Goal: Transaction & Acquisition: Purchase product/service

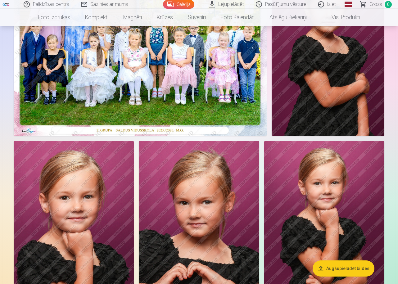
scroll to position [28, 0]
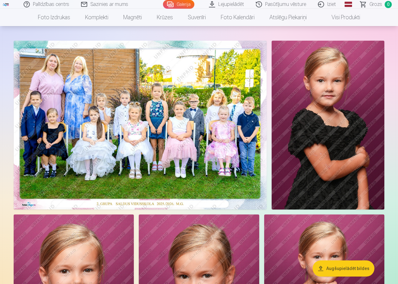
click at [130, 129] on img at bounding box center [140, 125] width 253 height 169
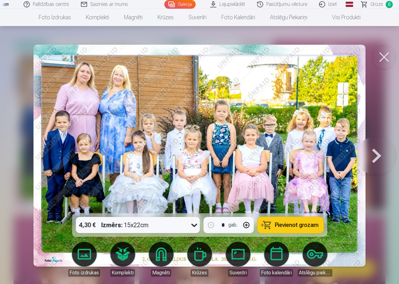
click at [391, 63] on button at bounding box center [384, 57] width 25 height 25
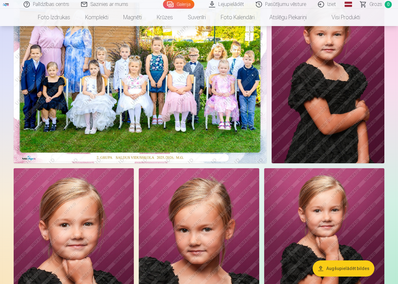
scroll to position [76, 0]
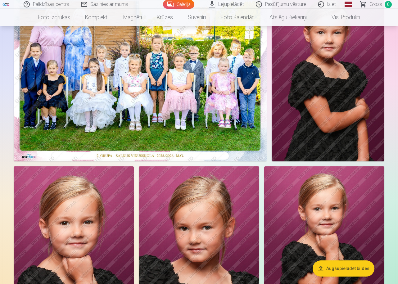
click at [177, 66] on img at bounding box center [140, 77] width 253 height 169
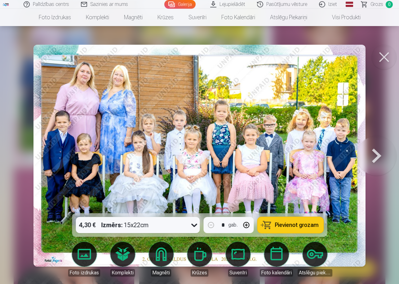
click at [195, 226] on icon at bounding box center [194, 225] width 6 height 3
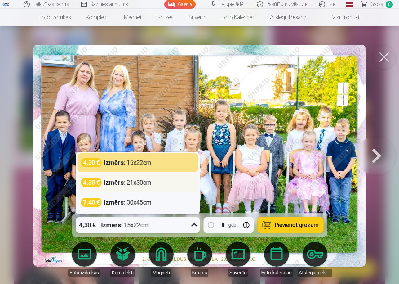
click at [150, 182] on div "Izmērs : 21x30cm" at bounding box center [127, 182] width 47 height 9
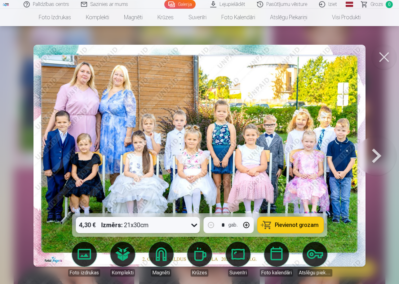
click at [193, 225] on icon at bounding box center [194, 225] width 6 height 3
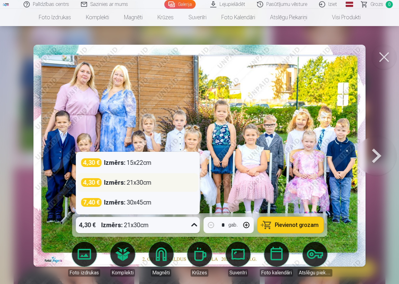
click at [144, 184] on div "Izmērs : 21x30cm" at bounding box center [127, 182] width 47 height 9
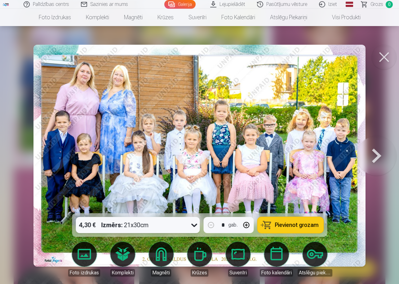
click at [300, 224] on span "Pievienot grozam" at bounding box center [297, 225] width 44 height 6
click at [379, 149] on button at bounding box center [377, 155] width 40 height 103
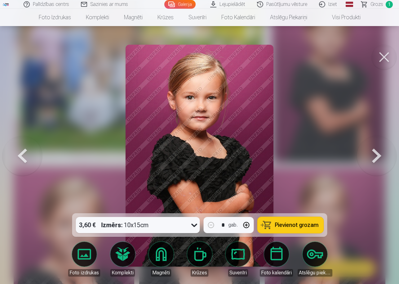
click at [379, 149] on button at bounding box center [377, 155] width 40 height 103
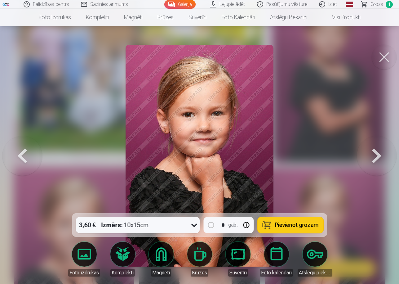
click at [383, 54] on button at bounding box center [384, 57] width 25 height 25
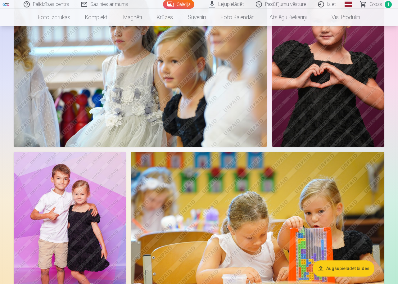
scroll to position [1130, 0]
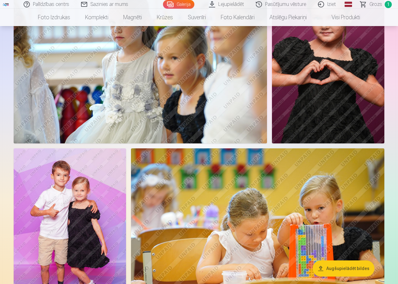
click at [326, 85] on img at bounding box center [328, 59] width 112 height 169
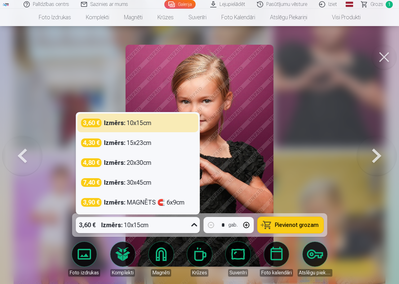
click at [195, 223] on icon at bounding box center [194, 225] width 10 height 10
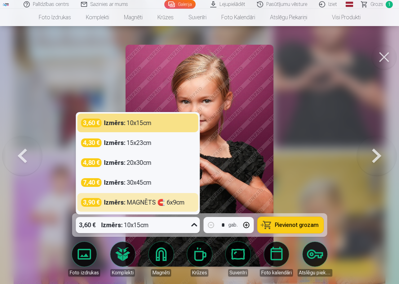
click at [257, 101] on img at bounding box center [200, 156] width 148 height 222
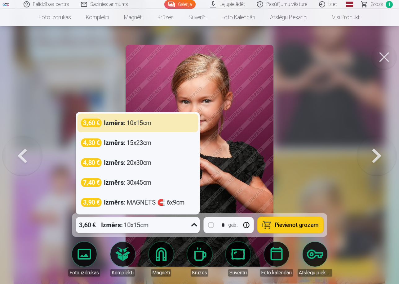
click at [189, 225] on div at bounding box center [194, 225] width 11 height 16
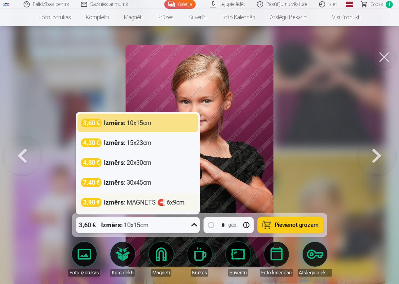
click at [174, 203] on div "Izmērs : MAGNĒTS 🧲 6x9cm" at bounding box center [144, 202] width 81 height 9
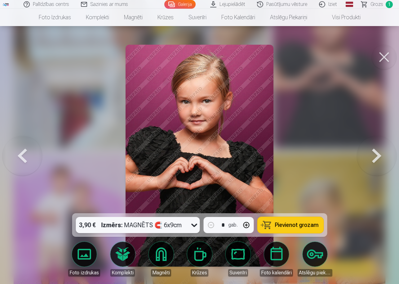
click at [285, 223] on span "Pievienot grozam" at bounding box center [297, 225] width 44 height 6
click at [193, 227] on icon at bounding box center [194, 225] width 10 height 10
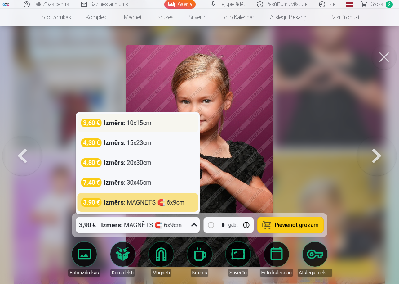
click at [145, 128] on div "3,60 € Izmērs : 10x15cm" at bounding box center [137, 123] width 121 height 19
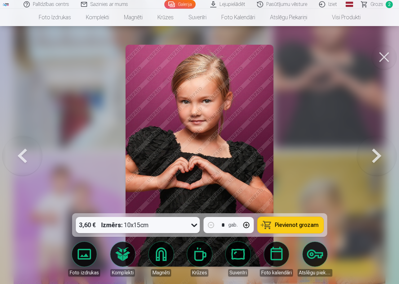
click at [310, 227] on span "Pievienot grozam" at bounding box center [297, 225] width 44 height 6
click at [385, 57] on button at bounding box center [384, 57] width 25 height 25
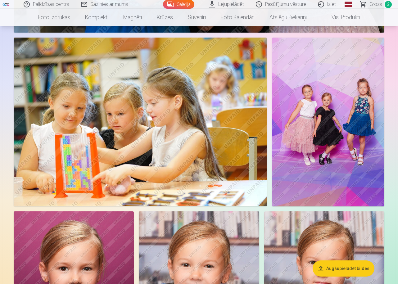
scroll to position [1666, 0]
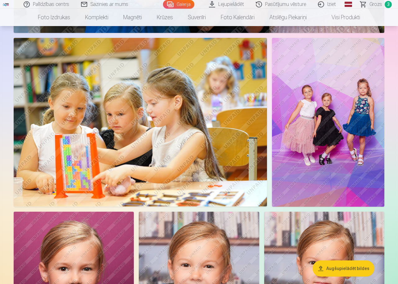
click at [319, 132] on img at bounding box center [328, 122] width 112 height 169
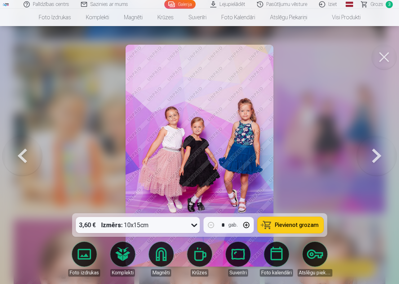
click at [295, 222] on button "Pievienot grozam" at bounding box center [291, 225] width 66 height 16
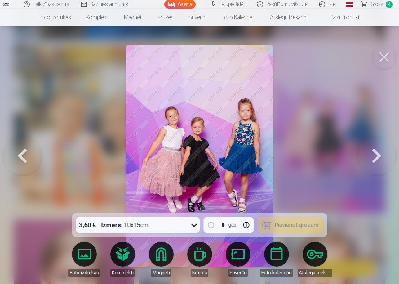
click at [385, 55] on button at bounding box center [384, 57] width 25 height 25
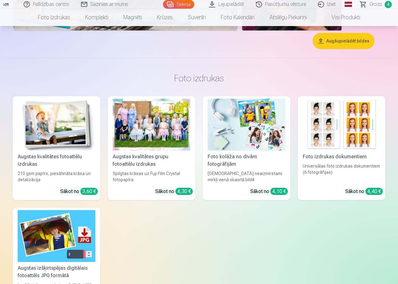
scroll to position [3694, 0]
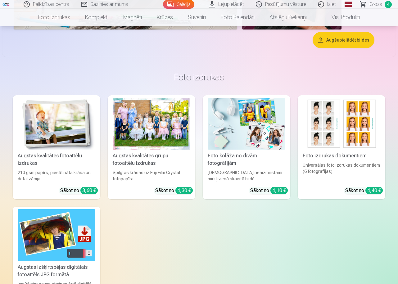
click at [377, 1] on link "Grozs 4" at bounding box center [375, 4] width 43 height 9
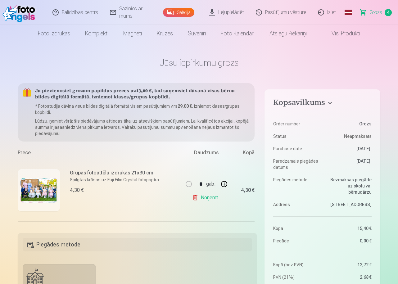
click at [378, 15] on span "Grozs" at bounding box center [375, 12] width 13 height 7
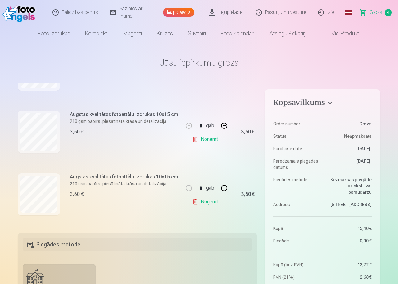
scroll to position [183, 0]
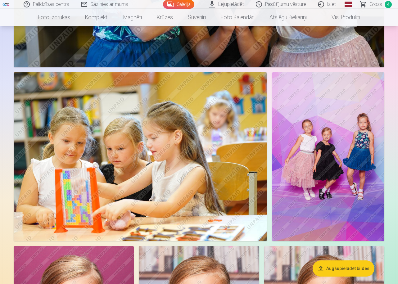
scroll to position [1594, 0]
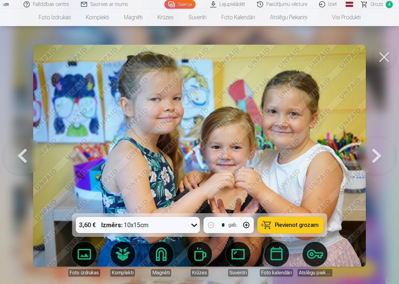
click at [387, 58] on button at bounding box center [384, 57] width 25 height 25
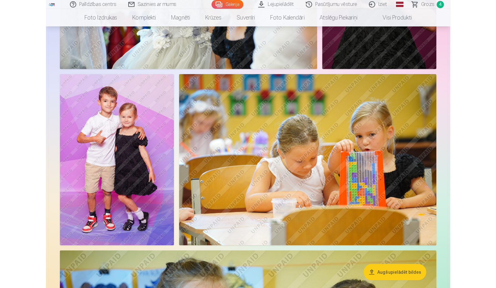
scroll to position [1203, 0]
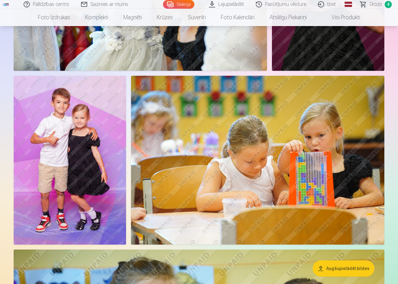
click at [78, 125] on img at bounding box center [70, 160] width 112 height 169
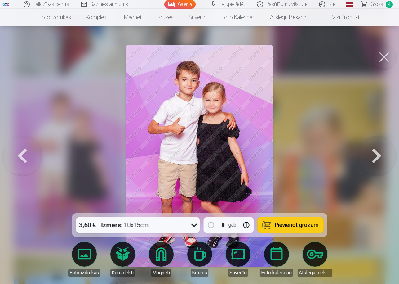
click at [313, 225] on span "Pievienot grozam" at bounding box center [297, 225] width 44 height 6
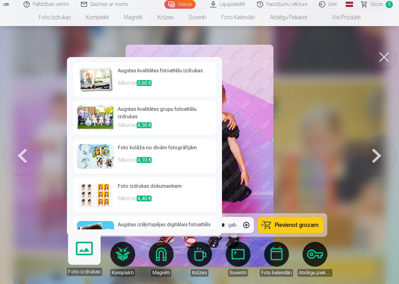
click at [87, 261] on link "Foto izdrukas" at bounding box center [84, 256] width 38 height 38
click at [39, 205] on button at bounding box center [22, 155] width 40 height 103
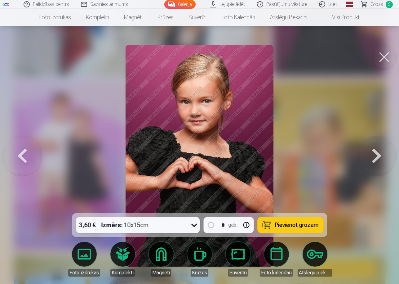
click at [245, 122] on img at bounding box center [200, 156] width 148 height 222
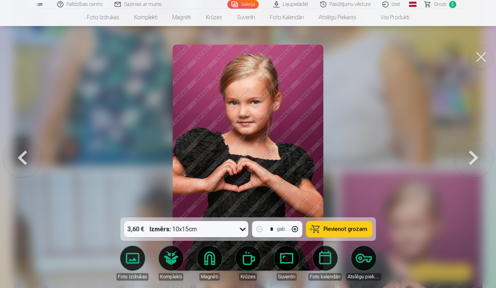
click at [311, 121] on img at bounding box center [248, 158] width 151 height 226
click at [310, 121] on img at bounding box center [248, 158] width 151 height 226
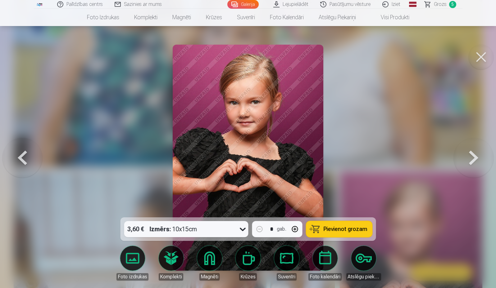
click at [310, 121] on img at bounding box center [248, 158] width 151 height 226
click at [397, 3] on span "Grozs" at bounding box center [439, 4] width 13 height 7
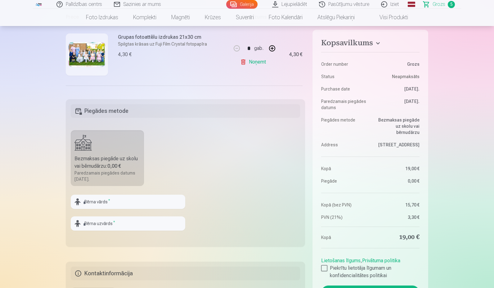
scroll to position [135, 0]
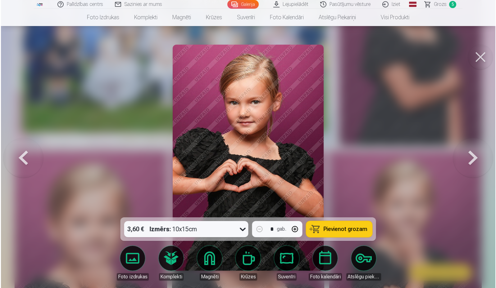
scroll to position [1203, 0]
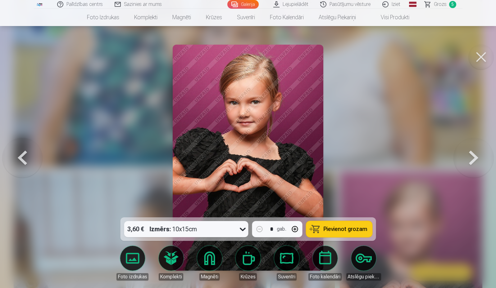
click at [168, 262] on link "Komplekti" at bounding box center [171, 263] width 35 height 35
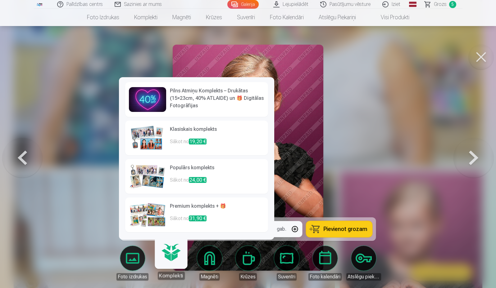
click at [160, 138] on img at bounding box center [147, 138] width 37 height 25
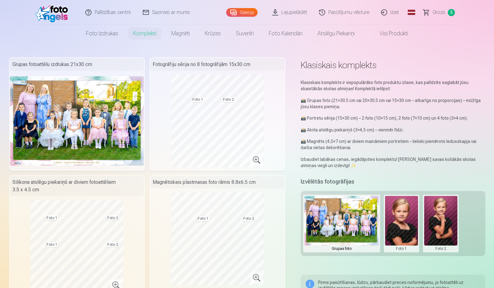
click at [351, 13] on link "Pasūtījumu vēsture" at bounding box center [344, 12] width 62 height 25
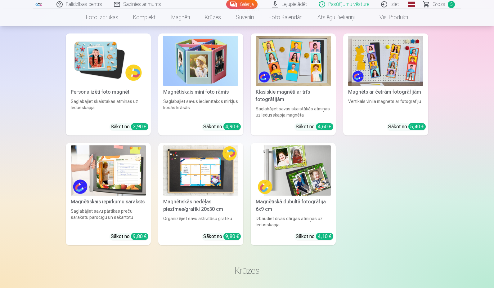
scroll to position [610, 0]
click at [113, 91] on div "Personalizēti foto magnēti" at bounding box center [108, 91] width 80 height 7
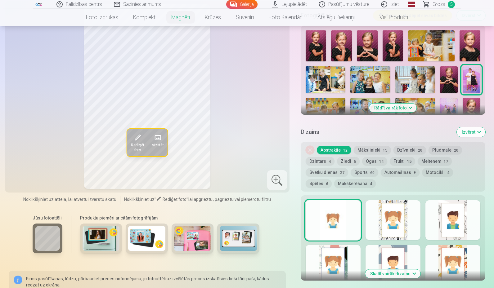
scroll to position [198, 0]
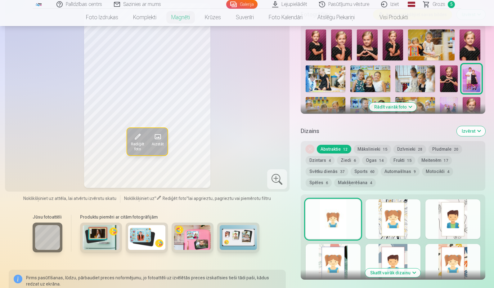
click at [107, 230] on img at bounding box center [101, 237] width 37 height 25
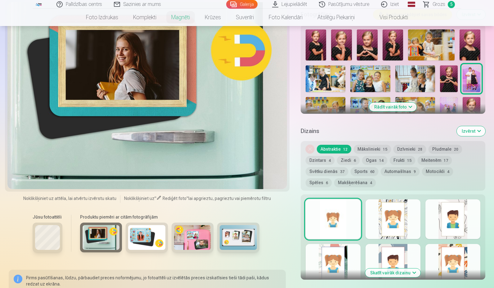
click at [139, 228] on img at bounding box center [146, 237] width 37 height 25
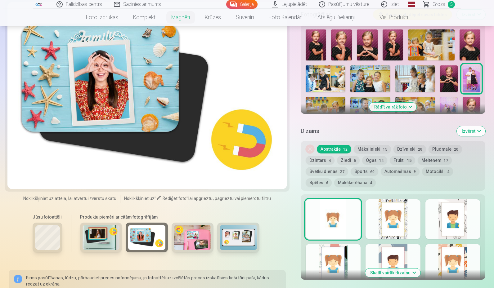
click at [191, 232] on img at bounding box center [192, 237] width 37 height 25
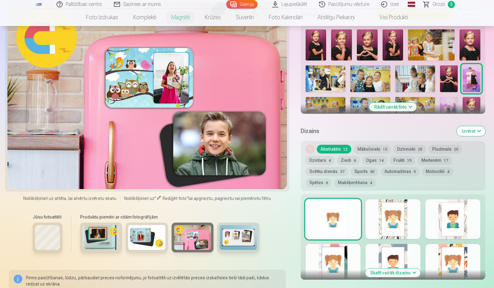
click at [236, 229] on img at bounding box center [238, 237] width 37 height 25
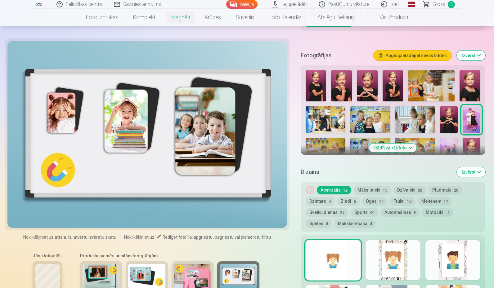
scroll to position [154, 0]
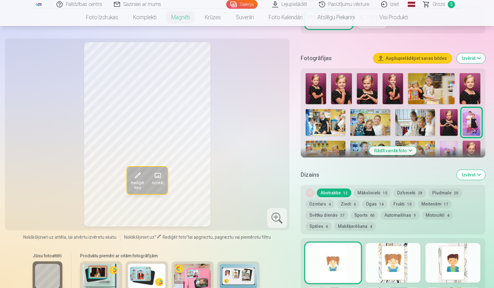
click at [246, 274] on img at bounding box center [238, 276] width 37 height 25
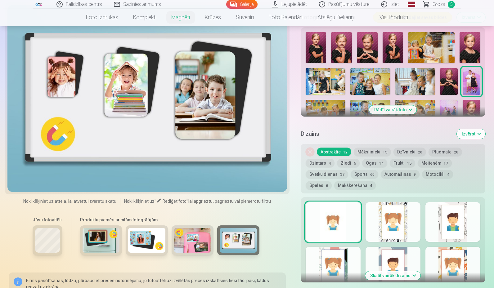
scroll to position [195, 0]
click at [379, 148] on button "Mākslinieki 15" at bounding box center [372, 152] width 37 height 9
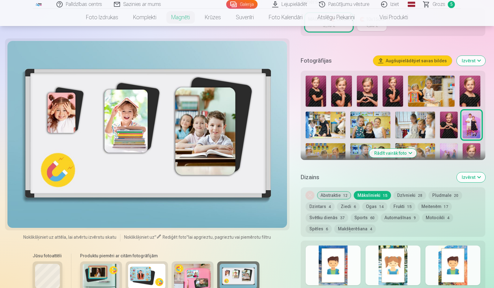
scroll to position [151, 0]
click at [397, 84] on div "Rādīt vairāk foto" at bounding box center [393, 115] width 185 height 89
click at [397, 82] on img at bounding box center [470, 91] width 21 height 31
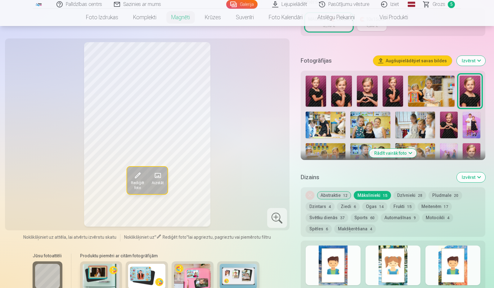
click at [397, 118] on img at bounding box center [449, 125] width 18 height 27
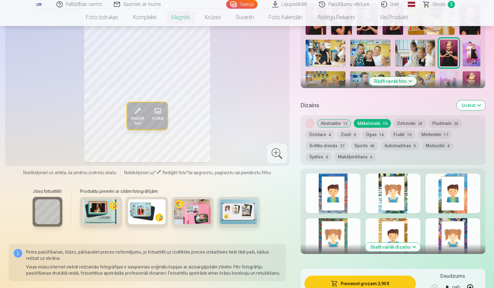
scroll to position [223, 0]
click at [397, 185] on div at bounding box center [393, 194] width 55 height 40
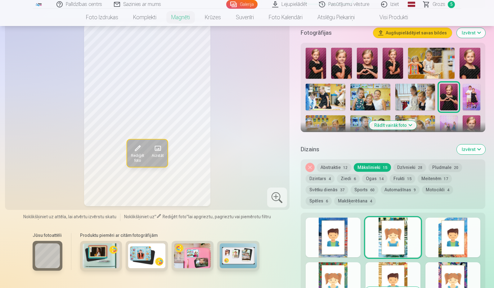
scroll to position [176, 0]
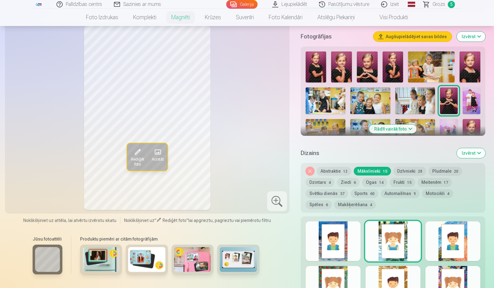
click at [397, 227] on div at bounding box center [452, 242] width 55 height 40
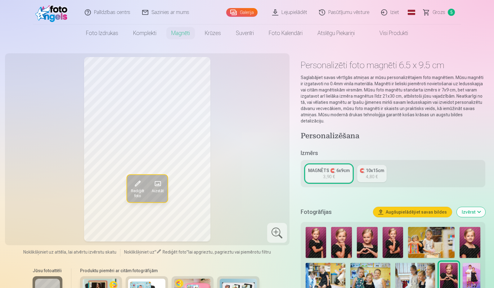
scroll to position [46, 0]
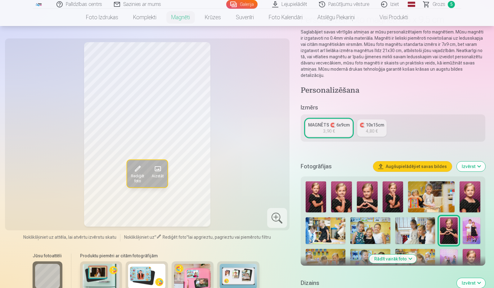
click at [235, 276] on img at bounding box center [238, 276] width 37 height 25
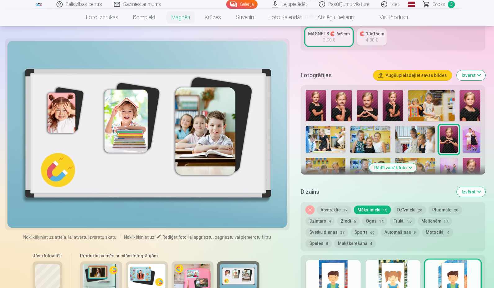
scroll to position [139, 0]
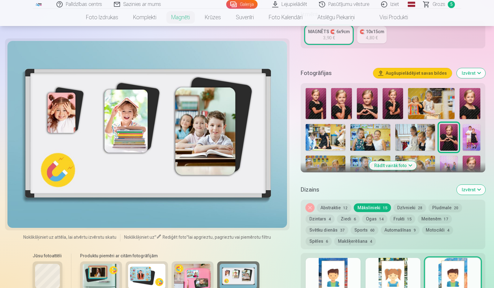
click at [220, 231] on div "Rediģēt foto Aizstāt Noklikšķiniet uz attēla, lai atvērtu izvērstu skatu Noklik…" at bounding box center [147, 200] width 277 height 317
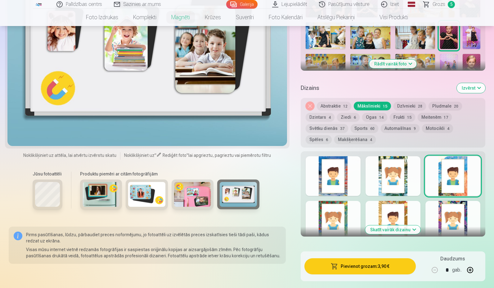
scroll to position [240, 0]
click at [240, 195] on img at bounding box center [238, 194] width 37 height 25
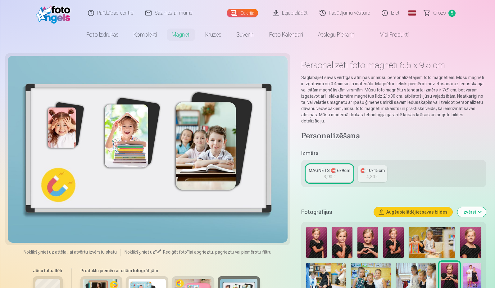
scroll to position [0, 0]
click at [397, 10] on span "Grozs" at bounding box center [439, 12] width 13 height 7
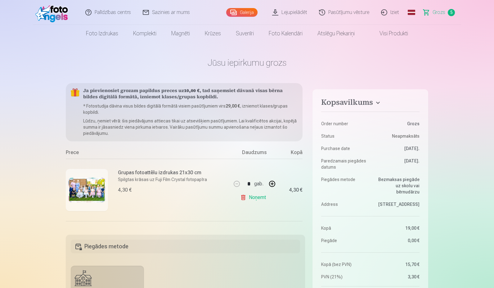
click at [385, 32] on link "Visi produkti" at bounding box center [388, 33] width 53 height 17
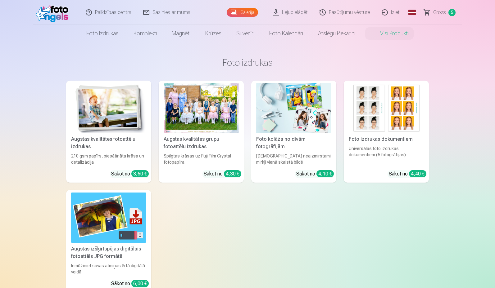
click at [397, 12] on span "Grozs" at bounding box center [439, 12] width 13 height 7
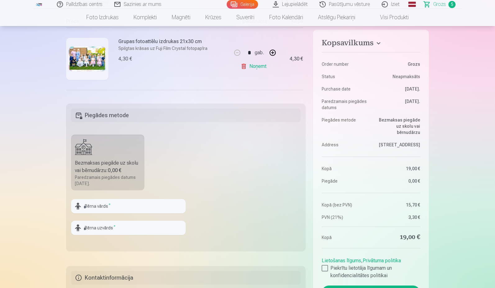
scroll to position [132, 0]
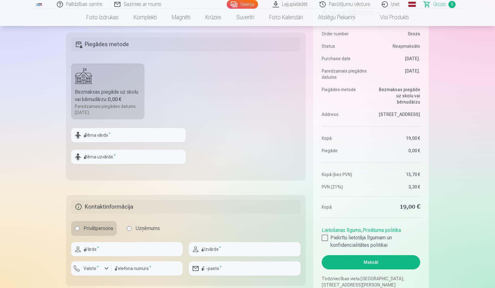
scroll to position [207, 0]
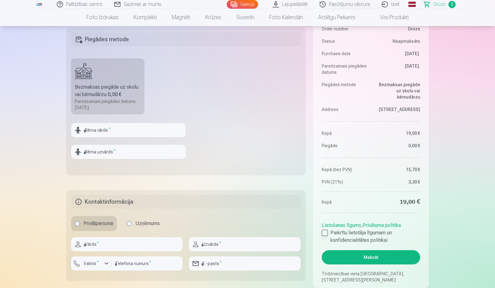
click at [324, 232] on div at bounding box center [324, 233] width 6 height 6
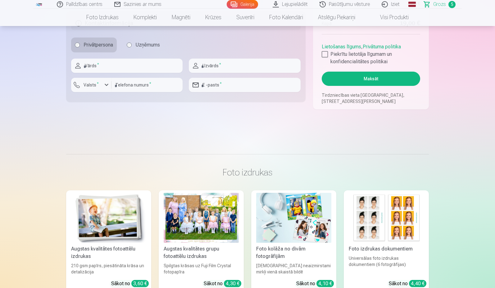
scroll to position [352, 0]
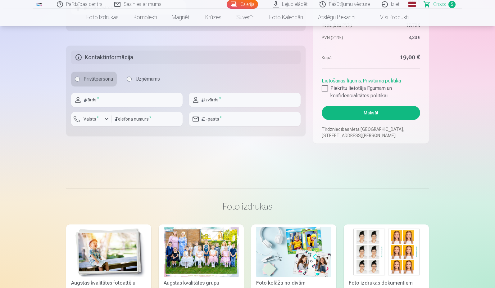
click at [363, 109] on button "Maksāt" at bounding box center [370, 113] width 98 height 14
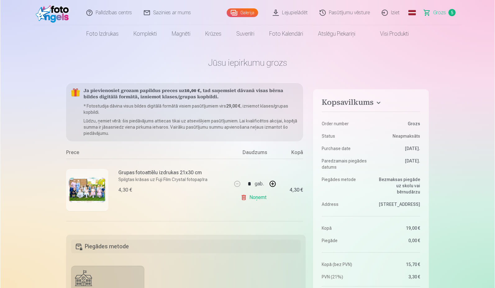
scroll to position [0, 0]
click at [397, 11] on span "Grozs" at bounding box center [439, 12] width 13 height 7
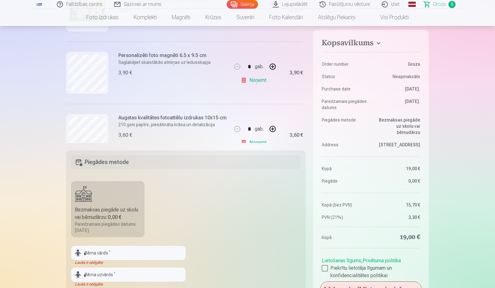
scroll to position [97, 0]
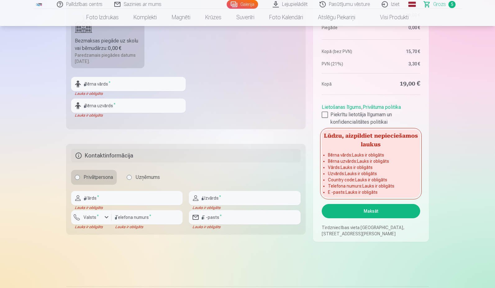
scroll to position [254, 0]
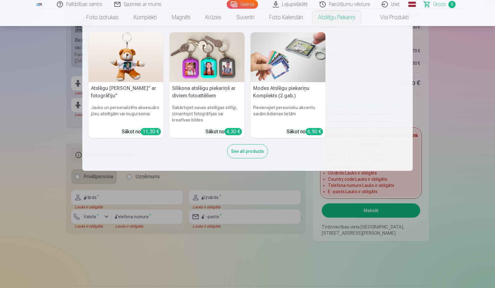
click at [397, 128] on nav "Atslēgu piekariņš Lācītis" ar fotogrāfiju" Jauks un personalizēts aksesuārs jūs…" at bounding box center [247, 98] width 495 height 145
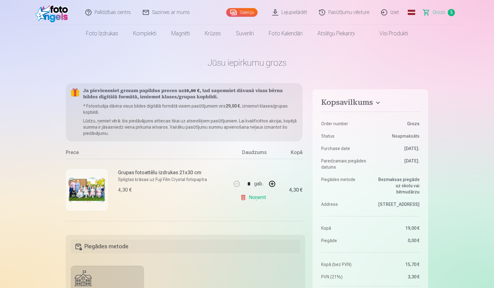
scroll to position [0, 0]
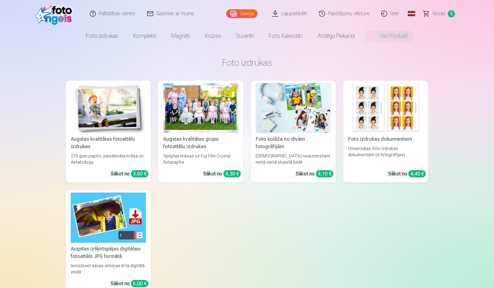
scroll to position [-2, 0]
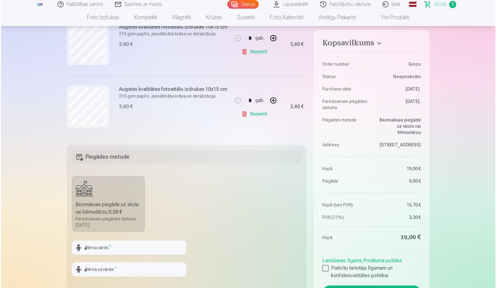
scroll to position [90, 0]
